Goal: Task Accomplishment & Management: Manage account settings

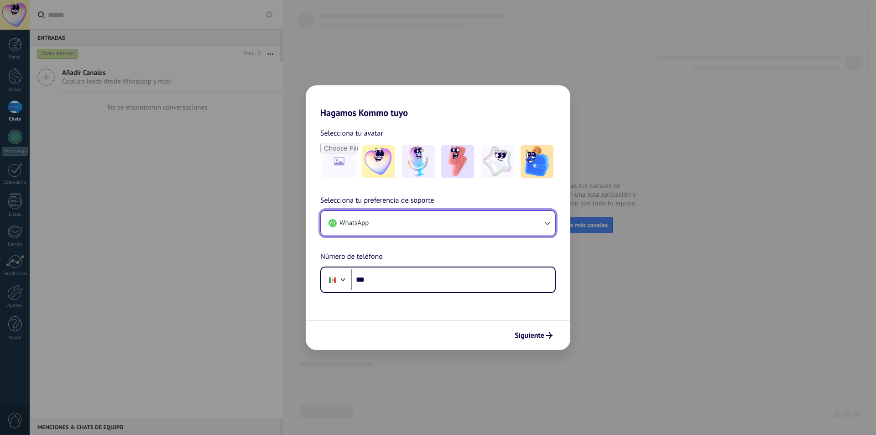
click at [516, 226] on button "WhatsApp" at bounding box center [438, 223] width 234 height 25
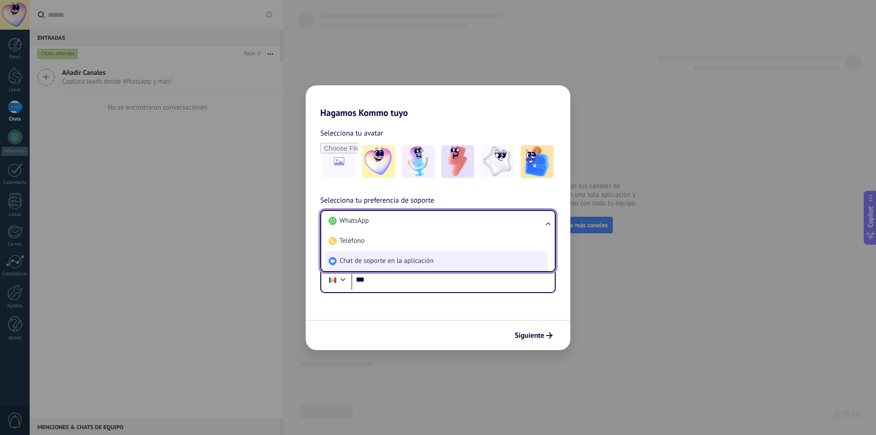
click at [414, 260] on span "Chat de soporte en la aplicación" at bounding box center [386, 260] width 94 height 9
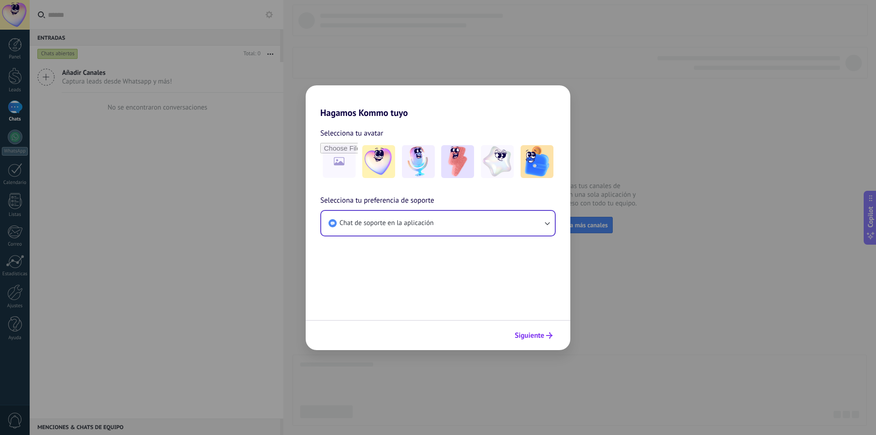
click at [522, 332] on span "Siguiente" at bounding box center [530, 335] width 30 height 6
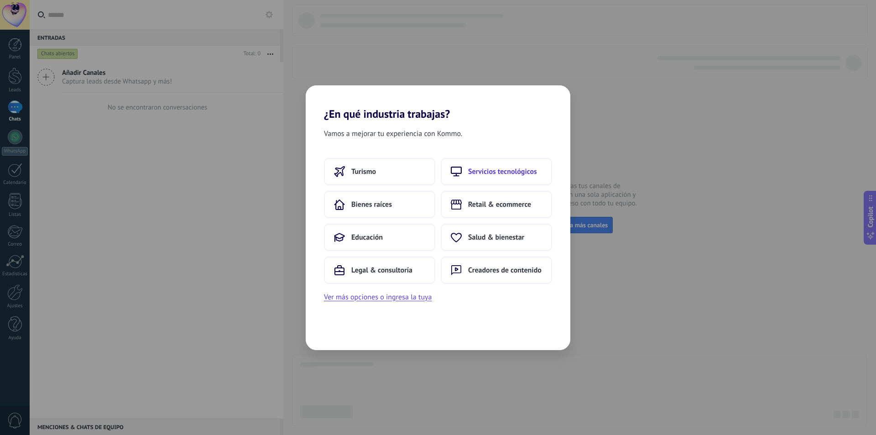
click at [502, 178] on button "Servicios tecnológicos" at bounding box center [496, 171] width 111 height 27
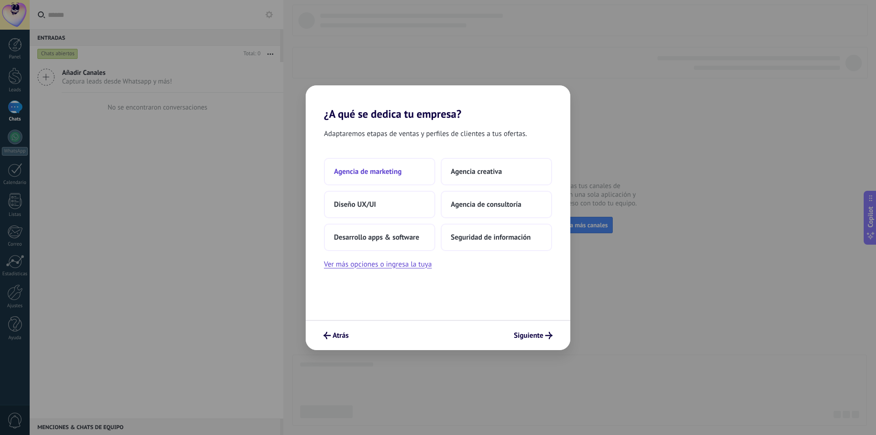
click at [421, 177] on button "Agencia de marketing" at bounding box center [379, 171] width 111 height 27
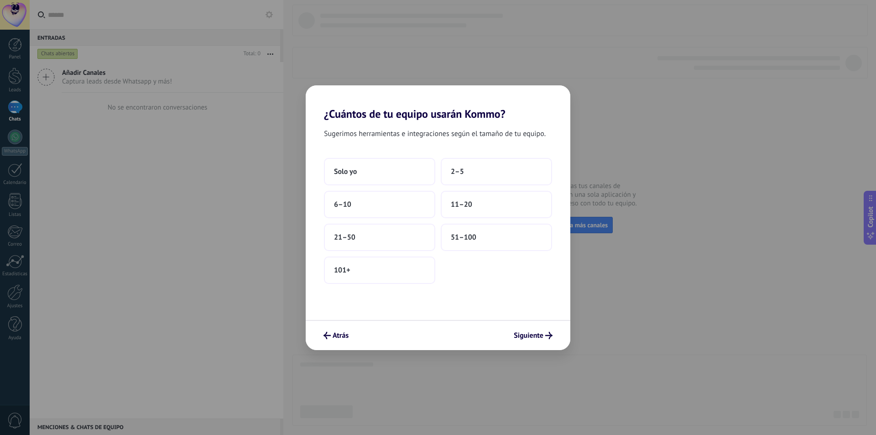
click at [421, 177] on button "Solo yo" at bounding box center [379, 171] width 111 height 27
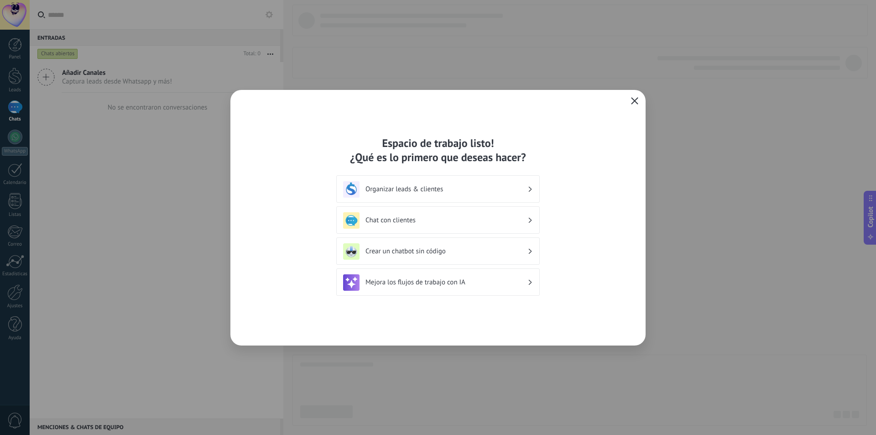
click at [632, 99] on icon "button" at bounding box center [634, 100] width 7 height 7
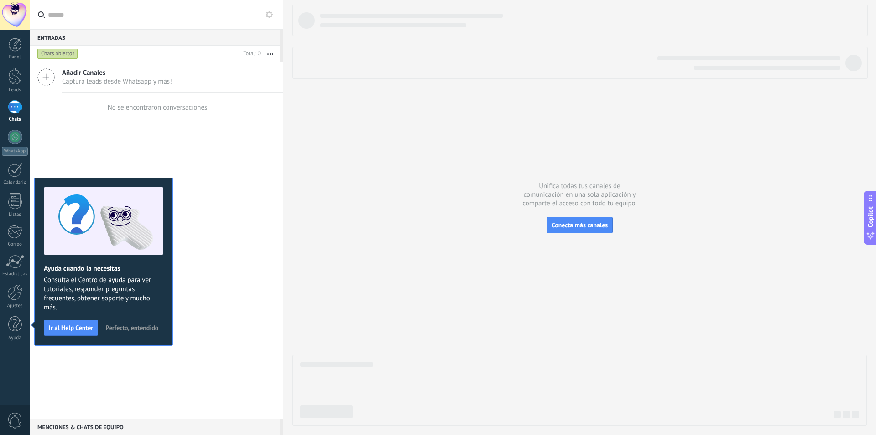
click at [25, 9] on div at bounding box center [15, 15] width 30 height 30
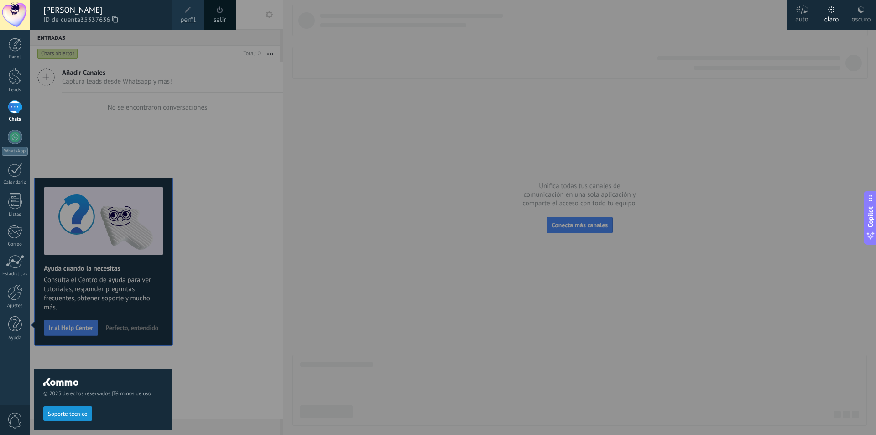
click at [186, 14] on span at bounding box center [188, 10] width 10 height 10
